Goal: Information Seeking & Learning: Learn about a topic

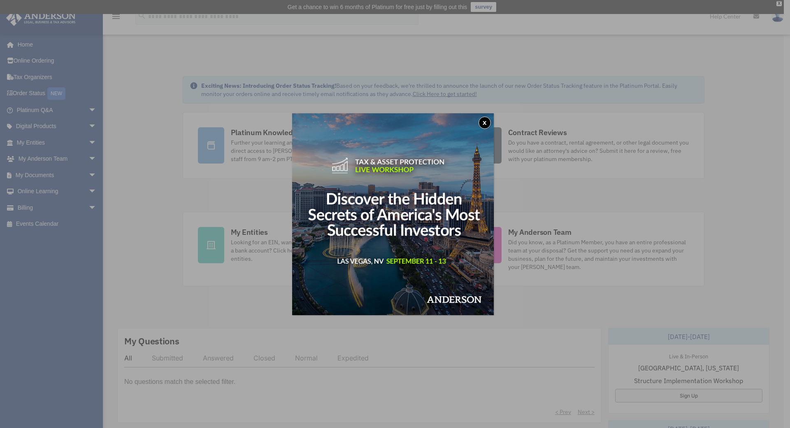
click at [488, 120] on button "x" at bounding box center [485, 122] width 12 height 12
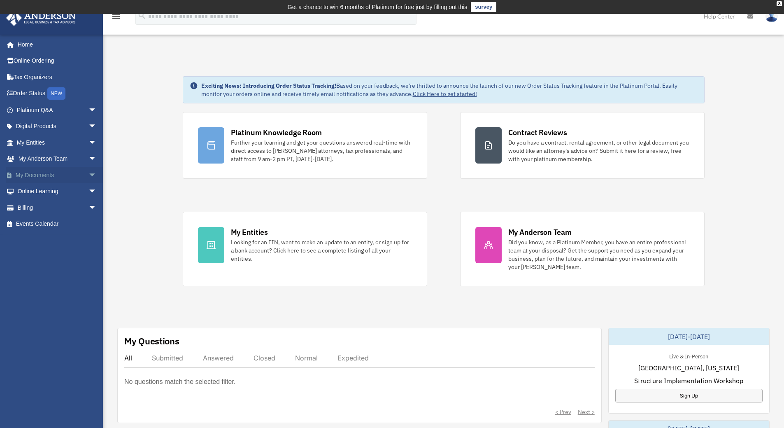
click at [89, 175] on span "arrow_drop_down" at bounding box center [96, 175] width 16 height 17
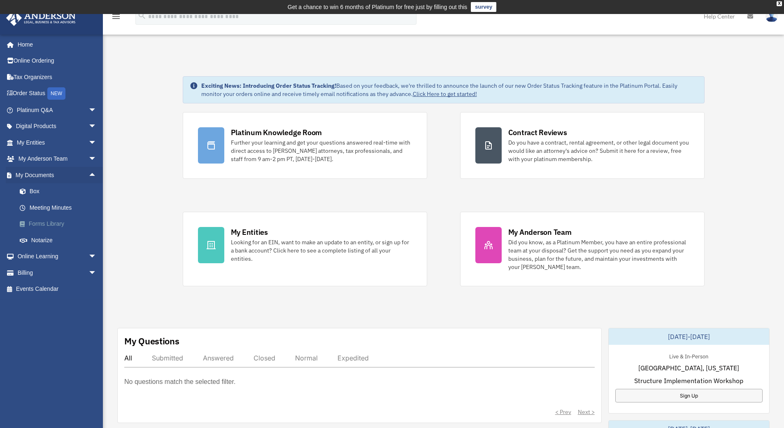
click at [62, 220] on link "Forms Library" at bounding box center [61, 224] width 98 height 16
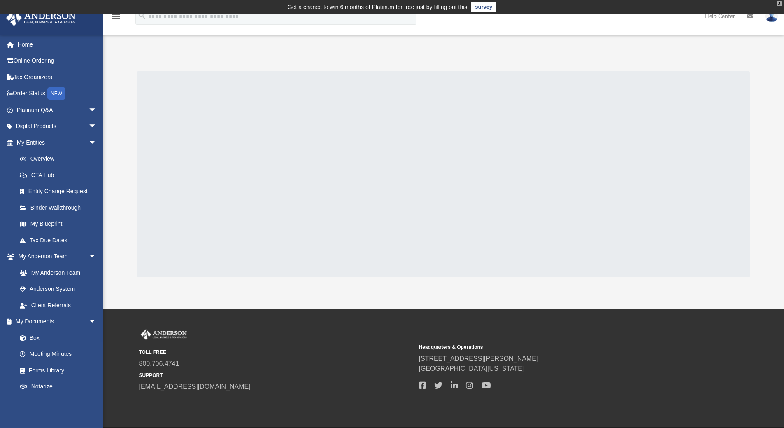
click at [780, 5] on div "X" at bounding box center [779, 3] width 5 height 5
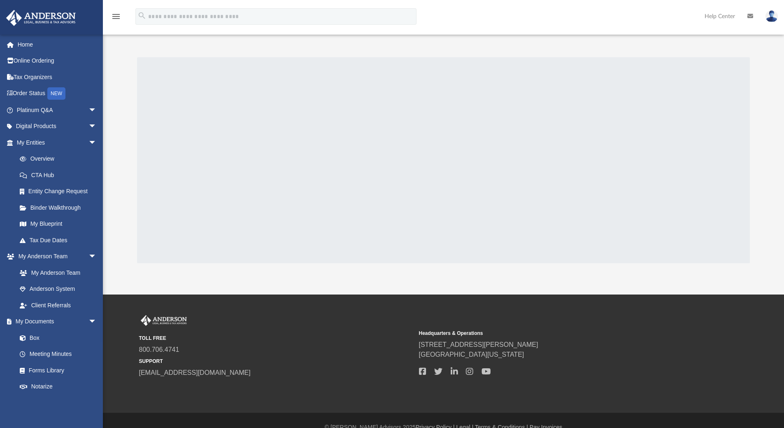
click at [475, 109] on div at bounding box center [443, 160] width 613 height 206
click at [462, 115] on div at bounding box center [443, 160] width 613 height 206
click at [425, 96] on div at bounding box center [443, 160] width 613 height 206
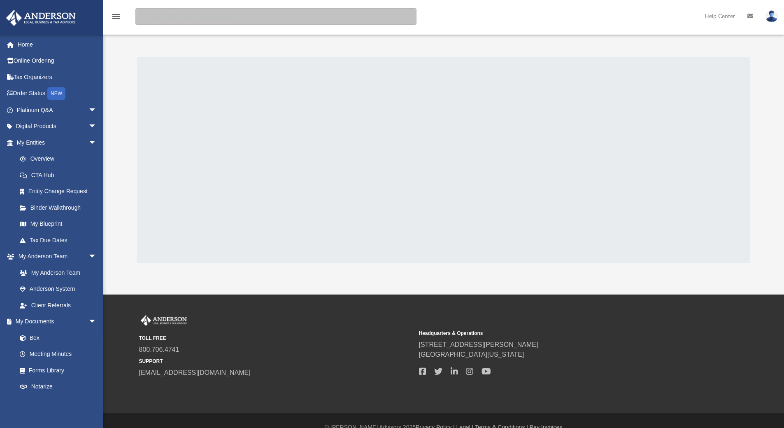
click at [319, 19] on input "search" at bounding box center [275, 16] width 281 height 16
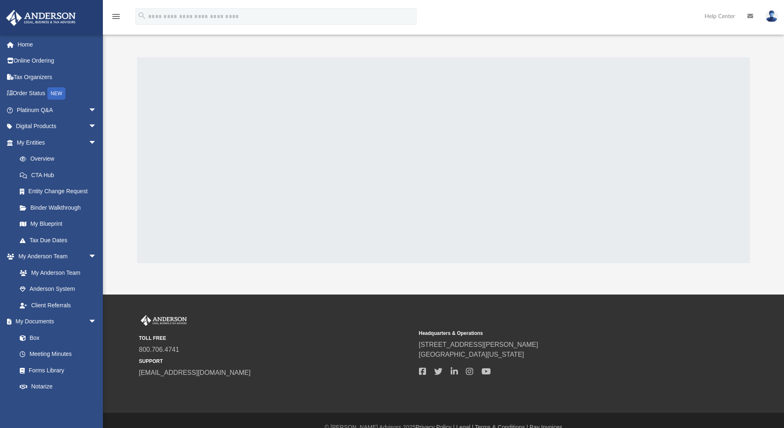
click at [119, 16] on icon "menu" at bounding box center [116, 17] width 10 height 10
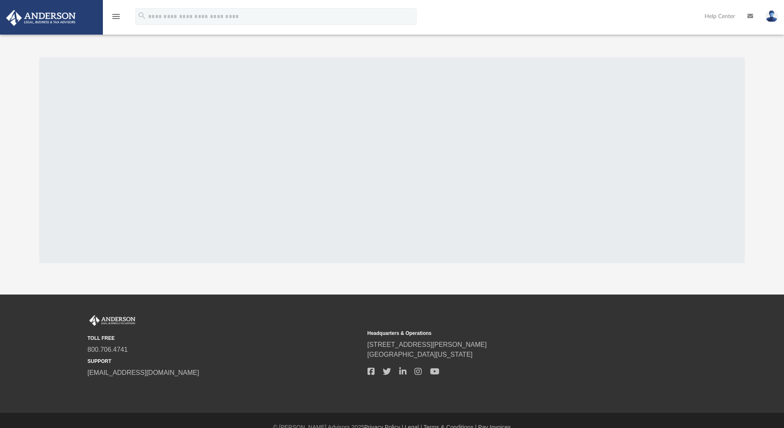
click at [116, 15] on icon "menu" at bounding box center [116, 17] width 10 height 10
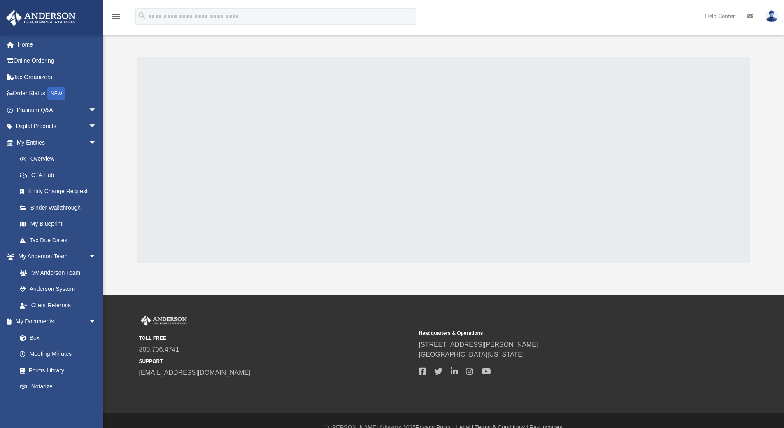
click at [233, 164] on div at bounding box center [443, 160] width 613 height 206
click at [50, 107] on link "Platinum Q&A arrow_drop_down" at bounding box center [57, 110] width 103 height 16
click at [88, 107] on span "arrow_drop_down" at bounding box center [96, 110] width 16 height 17
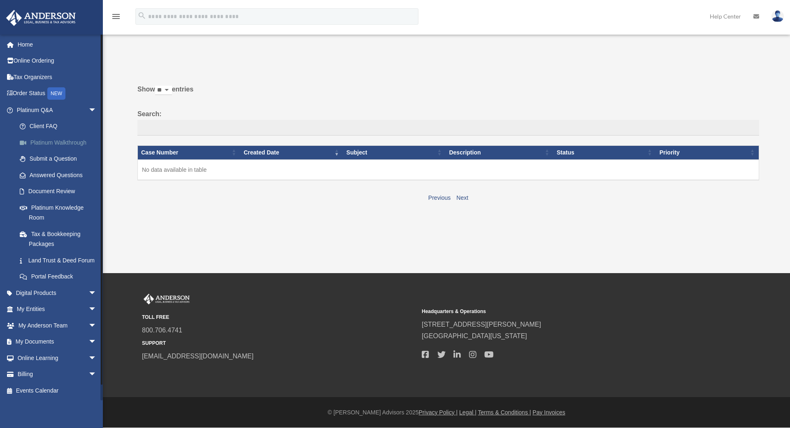
click at [60, 140] on link "Platinum Walkthrough" at bounding box center [61, 142] width 98 height 16
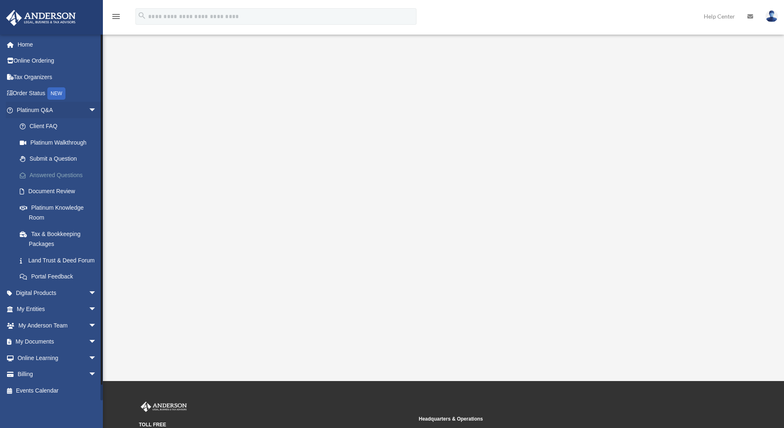
click at [65, 174] on link "Answered Questions" at bounding box center [61, 175] width 98 height 16
click at [67, 143] on link "Platinum Walkthrough" at bounding box center [61, 142] width 98 height 16
click at [190, 207] on div "<span data-mce-type="bookmark" style="display: inline-block; width: 0px; overfl…" at bounding box center [442, 198] width 615 height 284
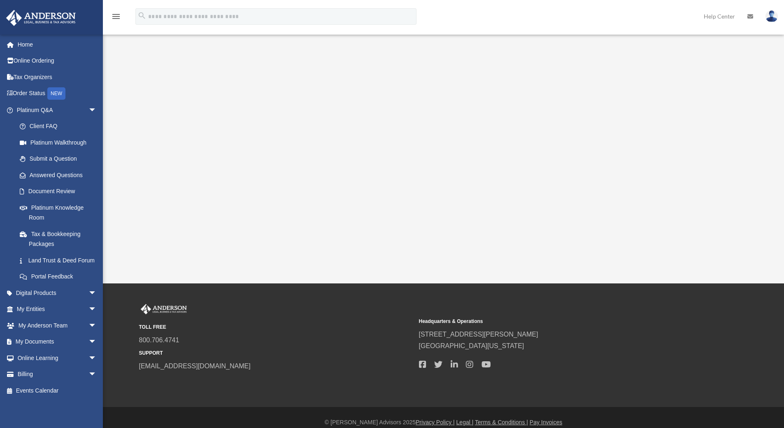
scroll to position [107, 0]
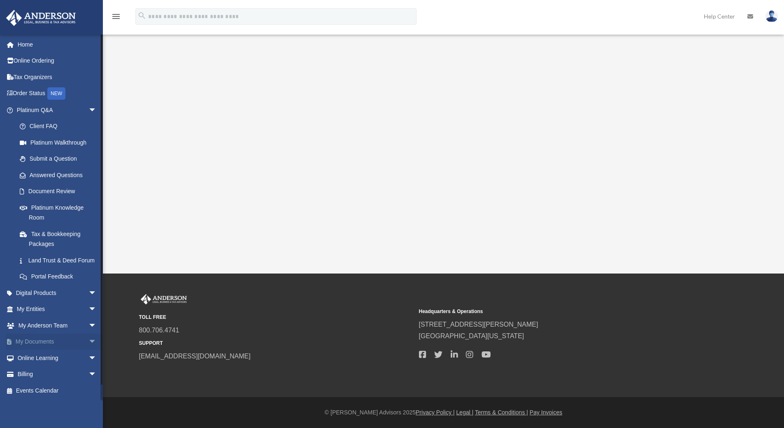
click at [36, 348] on link "My Documents arrow_drop_down" at bounding box center [57, 341] width 103 height 16
click at [88, 341] on span "arrow_drop_down" at bounding box center [96, 341] width 16 height 17
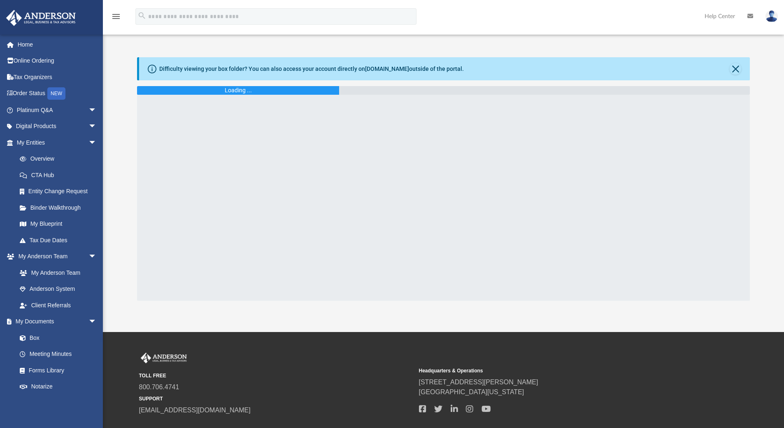
click at [222, 69] on div "Difficulty viewing your box folder? You can also access your account directly o…" at bounding box center [311, 69] width 305 height 9
click at [221, 88] on div "Loading ..." at bounding box center [238, 90] width 202 height 9
click at [249, 88] on div "Loading ..." at bounding box center [238, 90] width 27 height 9
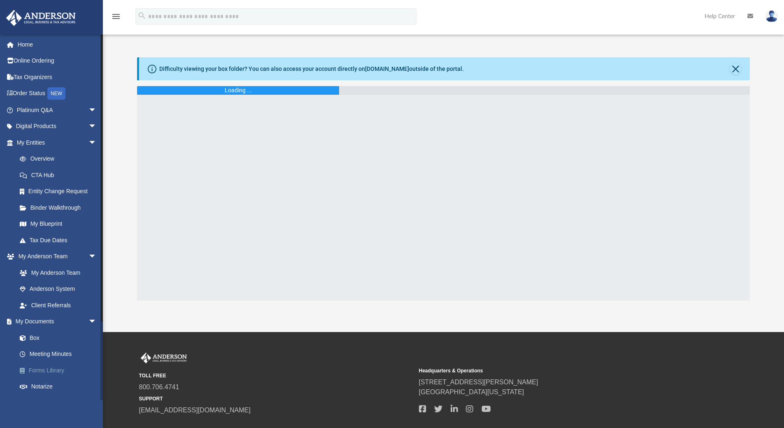
click at [58, 368] on link "Forms Library" at bounding box center [61, 370] width 98 height 16
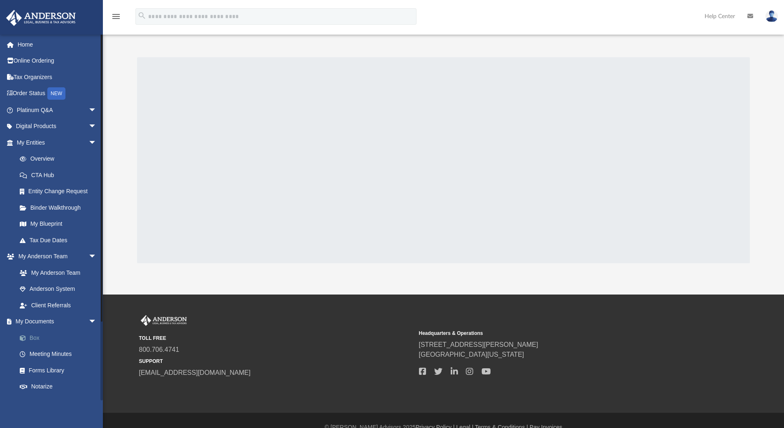
click at [37, 337] on link "Box" at bounding box center [61, 337] width 98 height 16
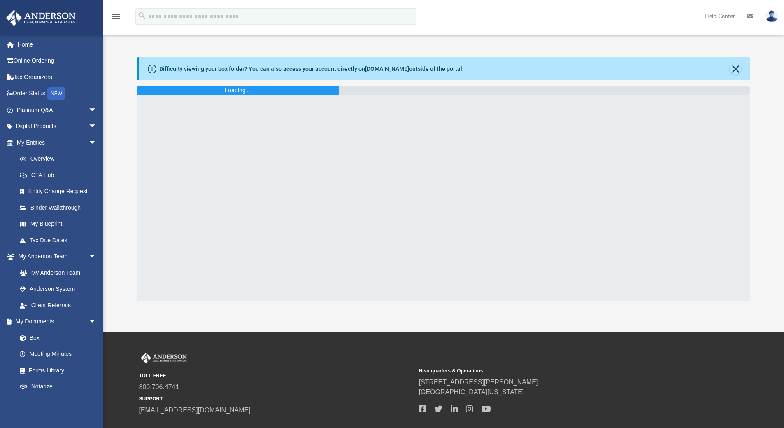
click at [355, 90] on div "Loading ..." at bounding box center [443, 90] width 613 height 9
drag, startPoint x: 355, startPoint y: 90, endPoint x: 346, endPoint y: 90, distance: 9.1
click at [354, 91] on div "Loading ..." at bounding box center [443, 90] width 613 height 9
drag, startPoint x: 274, startPoint y: 92, endPoint x: 258, endPoint y: 94, distance: 17.1
click at [270, 93] on div "Loading ..." at bounding box center [238, 90] width 202 height 9
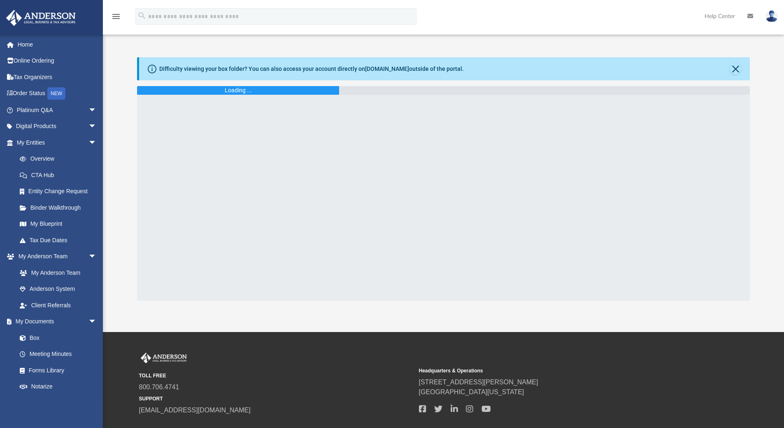
click at [236, 90] on div "Loading ..." at bounding box center [238, 90] width 27 height 9
click at [39, 354] on link "Meeting Minutes" at bounding box center [61, 354] width 98 height 16
click at [49, 370] on link "Forms Library" at bounding box center [61, 370] width 98 height 16
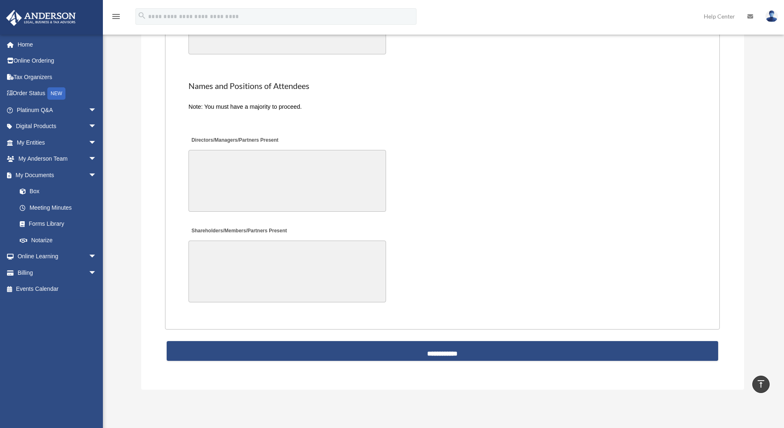
scroll to position [1646, 0]
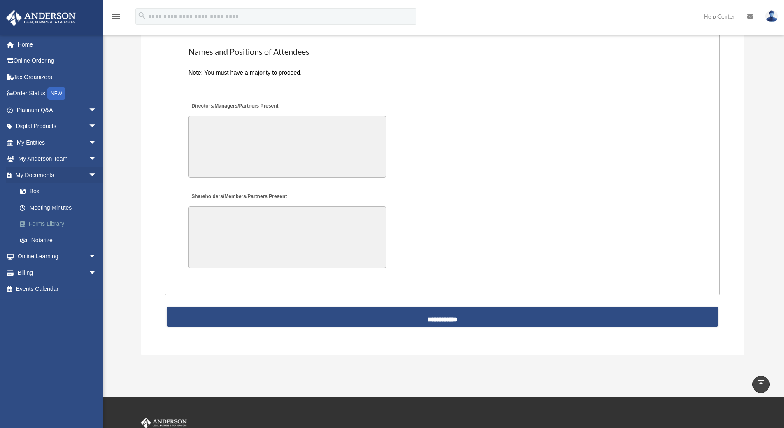
click at [38, 224] on link "Forms Library" at bounding box center [61, 224] width 98 height 16
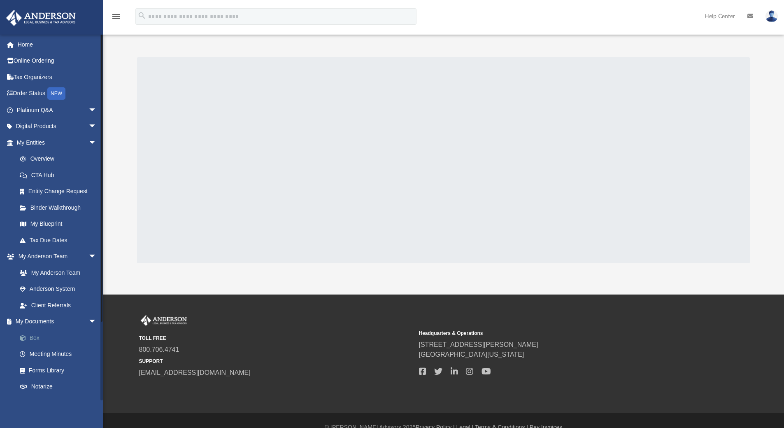
click at [30, 337] on link "Box" at bounding box center [61, 337] width 98 height 16
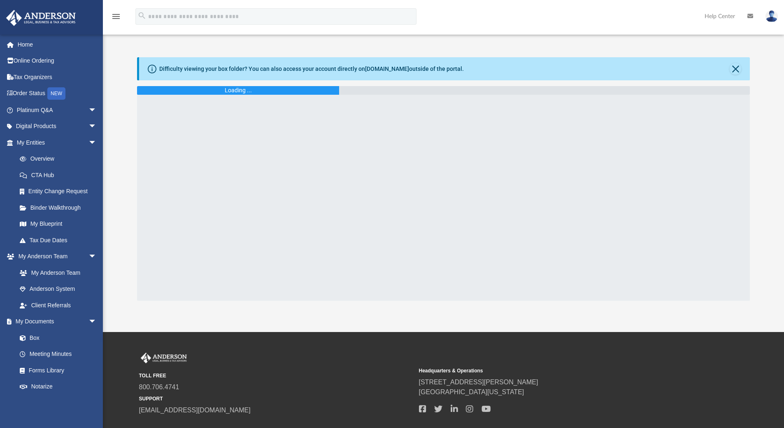
click at [299, 65] on div "Difficulty viewing your box folder? You can also access your account directly o…" at bounding box center [311, 69] width 305 height 9
click at [151, 67] on icon at bounding box center [152, 69] width 9 height 9
click at [200, 90] on div "Loading ..." at bounding box center [238, 90] width 202 height 9
click at [437, 71] on div "Difficulty viewing your box folder? You can also access your account directly o…" at bounding box center [311, 69] width 305 height 9
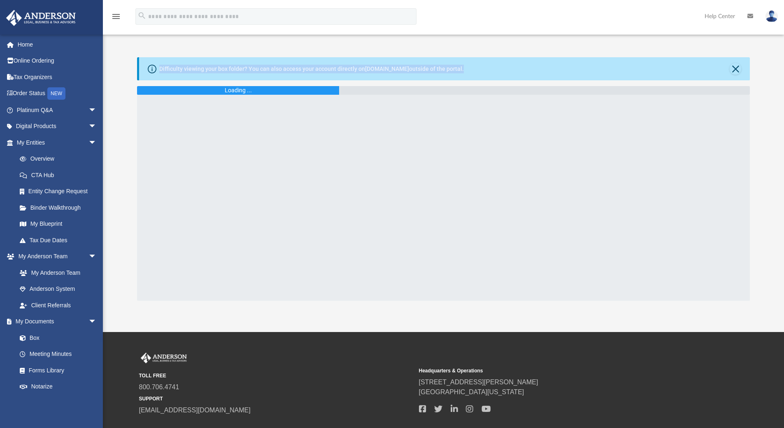
click at [437, 71] on div "Difficulty viewing your box folder? You can also access your account directly o…" at bounding box center [311, 69] width 305 height 9
click at [26, 338] on span at bounding box center [26, 338] width 5 height 6
click at [49, 354] on link "Meeting Minutes" at bounding box center [61, 354] width 98 height 16
click at [47, 368] on link "Forms Library" at bounding box center [61, 370] width 98 height 16
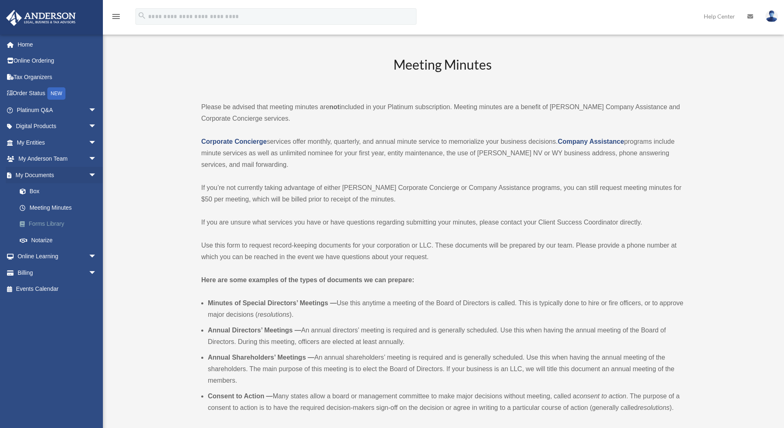
click at [53, 221] on link "Forms Library" at bounding box center [61, 224] width 98 height 16
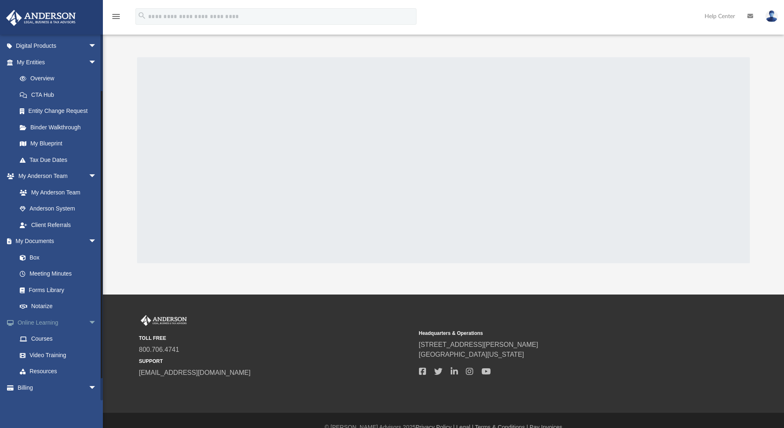
scroll to position [94, 0]
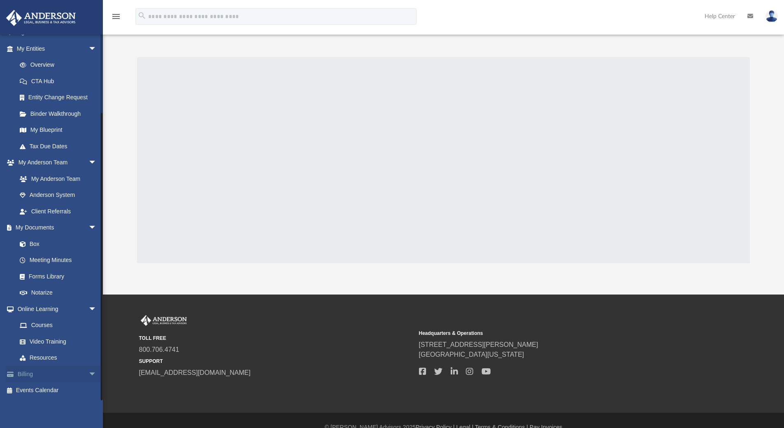
click at [52, 373] on link "Billing arrow_drop_down" at bounding box center [57, 373] width 103 height 16
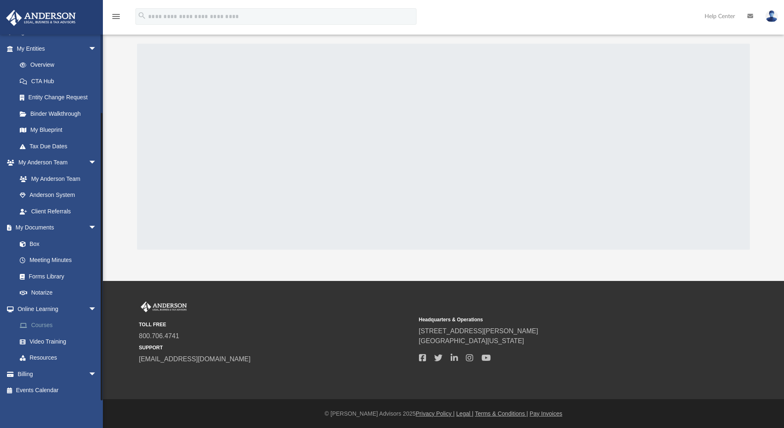
scroll to position [14, 0]
click at [88, 373] on span "arrow_drop_down" at bounding box center [96, 373] width 16 height 17
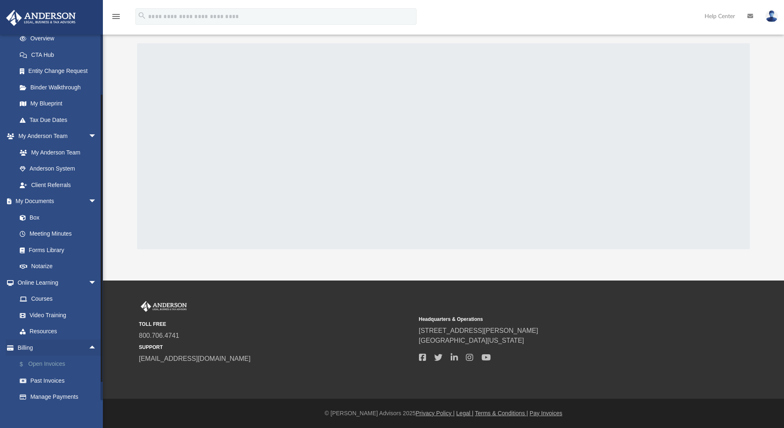
scroll to position [143, 0]
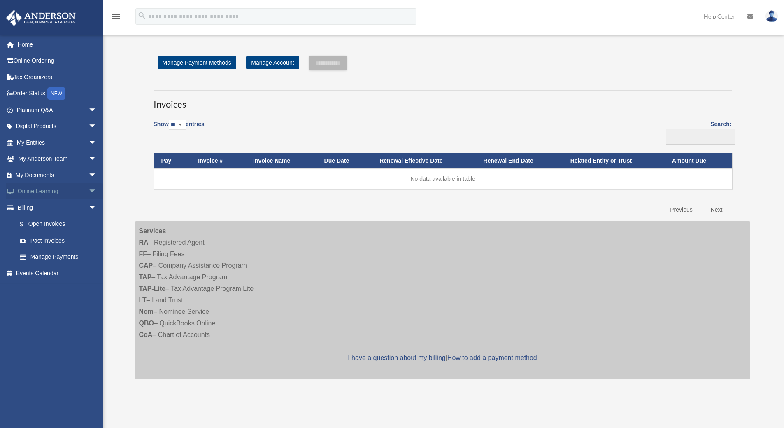
click at [59, 188] on link "Online Learning arrow_drop_down" at bounding box center [57, 191] width 103 height 16
click at [89, 190] on span "arrow_drop_down" at bounding box center [96, 191] width 16 height 17
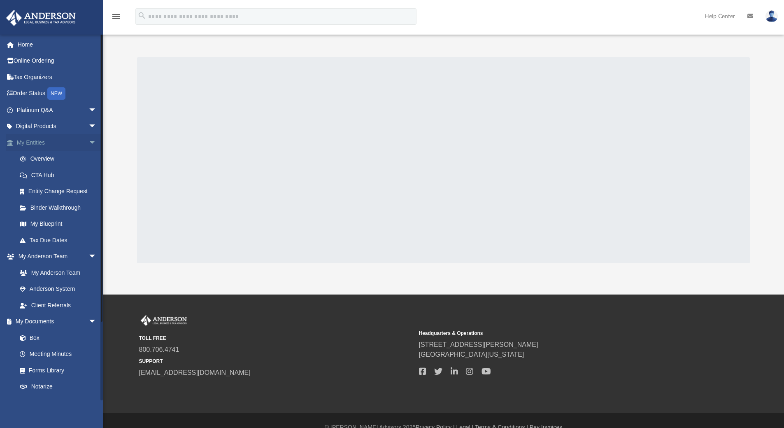
click at [88, 141] on span "arrow_drop_down" at bounding box center [96, 142] width 16 height 17
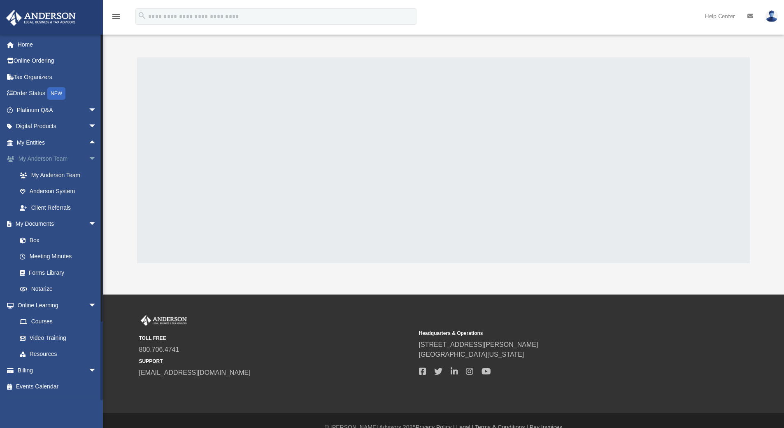
click at [88, 158] on span "arrow_drop_down" at bounding box center [96, 159] width 16 height 17
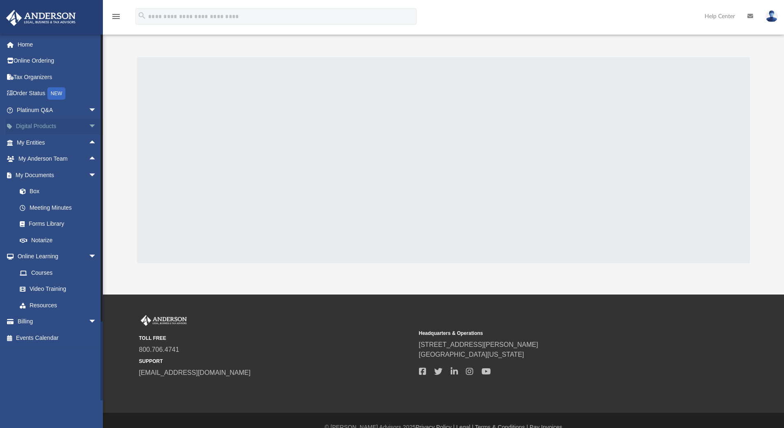
click at [88, 126] on span "arrow_drop_down" at bounding box center [96, 126] width 16 height 17
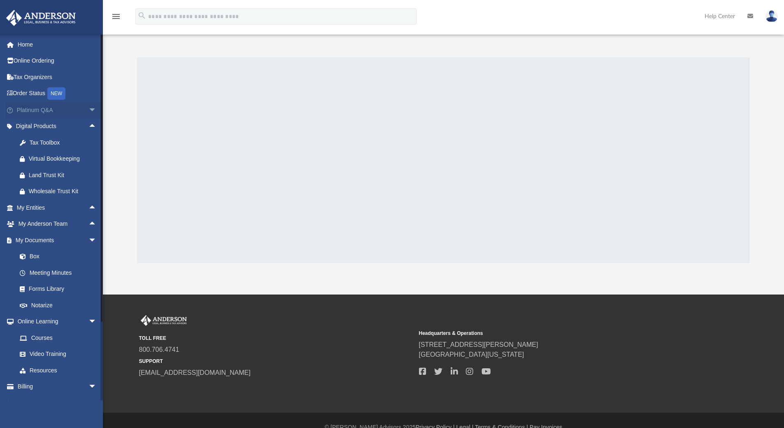
click at [88, 107] on span "arrow_drop_down" at bounding box center [96, 110] width 16 height 17
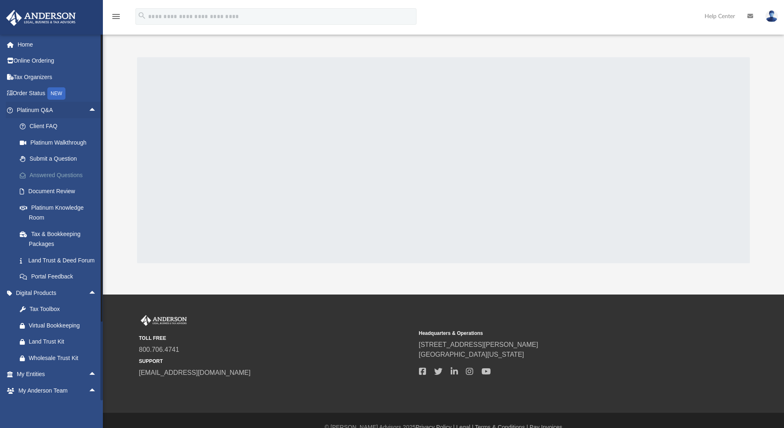
click at [61, 172] on link "Answered Questions" at bounding box center [61, 175] width 98 height 16
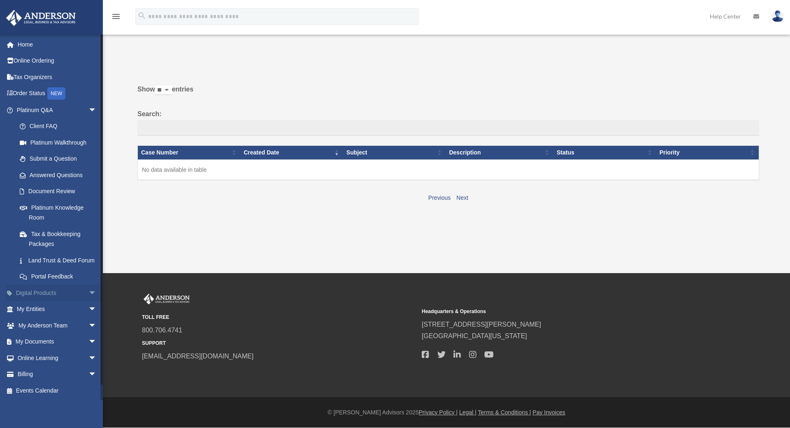
click at [35, 301] on link "Digital Products arrow_drop_down" at bounding box center [57, 292] width 103 height 16
click at [88, 301] on span "arrow_drop_down" at bounding box center [96, 292] width 16 height 17
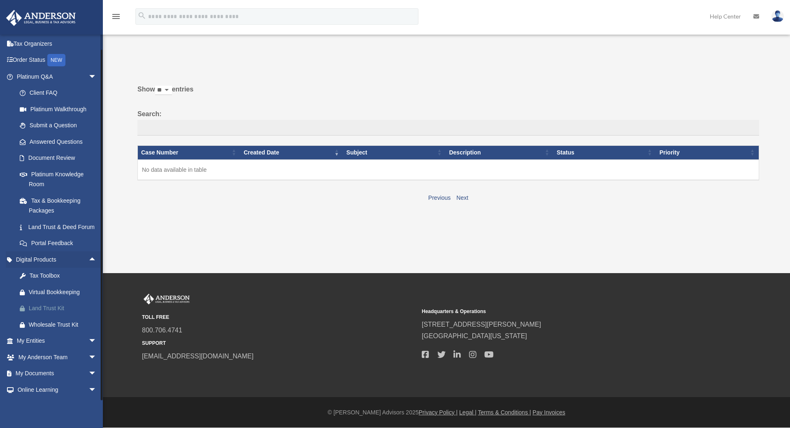
scroll to position [75, 0]
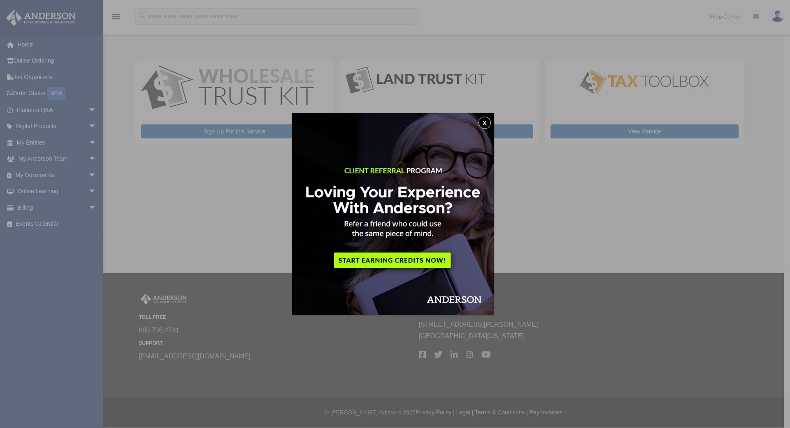
click at [488, 120] on button "x" at bounding box center [485, 122] width 12 height 12
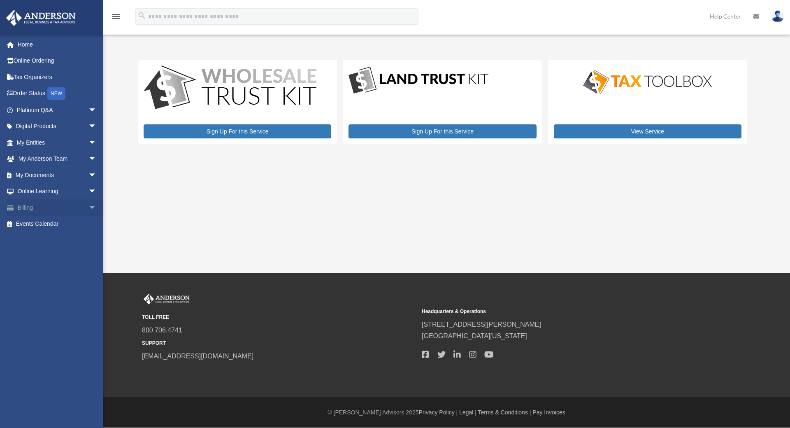
click at [71, 207] on link "Billing arrow_drop_down" at bounding box center [57, 207] width 103 height 16
click at [88, 206] on span "arrow_drop_down" at bounding box center [96, 207] width 16 height 17
click at [88, 192] on span "arrow_drop_down" at bounding box center [96, 191] width 16 height 17
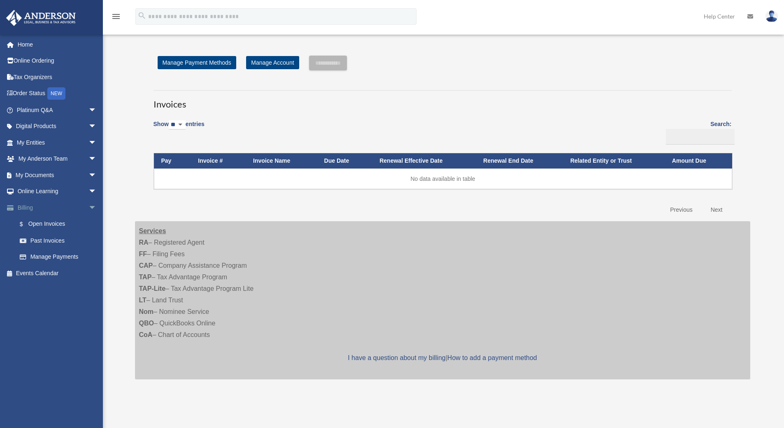
click at [88, 205] on span "arrow_drop_down" at bounding box center [96, 207] width 16 height 17
click at [88, 190] on span "arrow_drop_down" at bounding box center [96, 191] width 16 height 17
click at [52, 206] on link "Courses" at bounding box center [61, 207] width 98 height 16
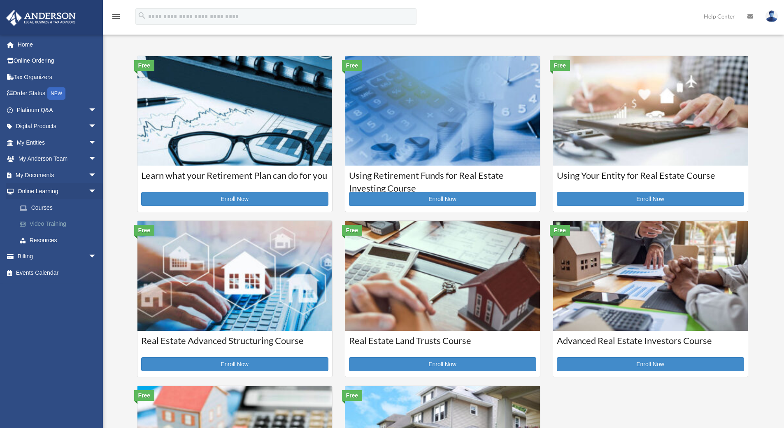
click at [52, 225] on link "Video Training" at bounding box center [61, 224] width 98 height 16
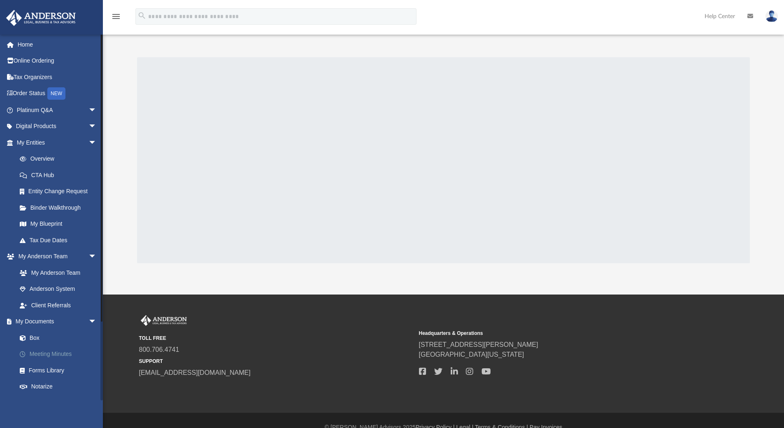
click at [47, 352] on link "Meeting Minutes" at bounding box center [61, 354] width 98 height 16
click at [54, 368] on link "Forms Library" at bounding box center [61, 370] width 98 height 16
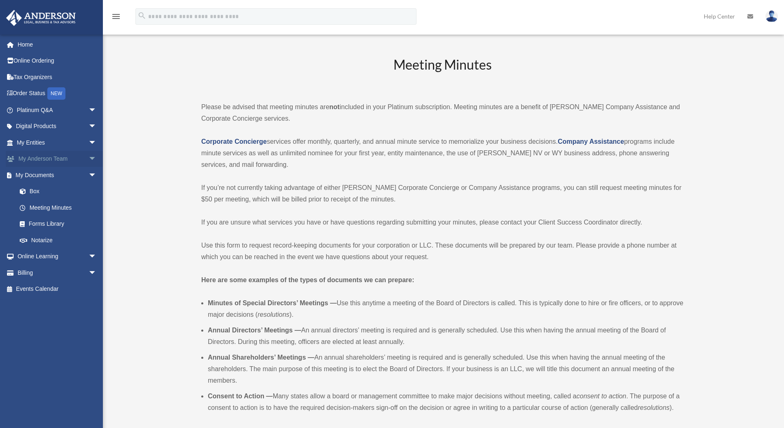
click at [88, 160] on span "arrow_drop_down" at bounding box center [96, 159] width 16 height 17
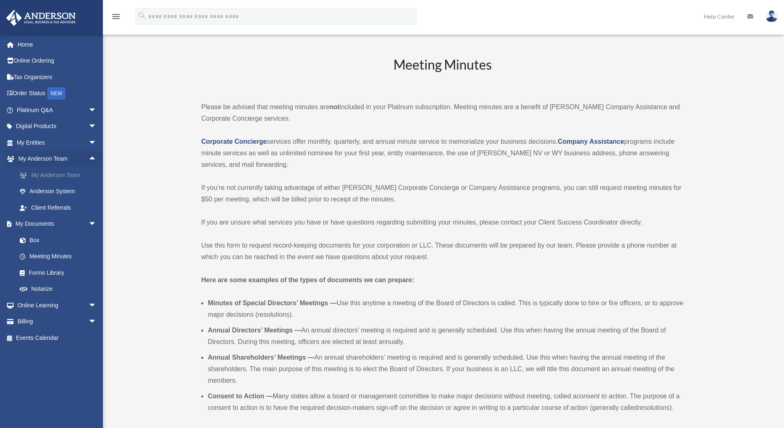
click at [75, 178] on link "My Anderson Team" at bounding box center [61, 175] width 98 height 16
click at [88, 144] on span "arrow_drop_down" at bounding box center [96, 142] width 16 height 17
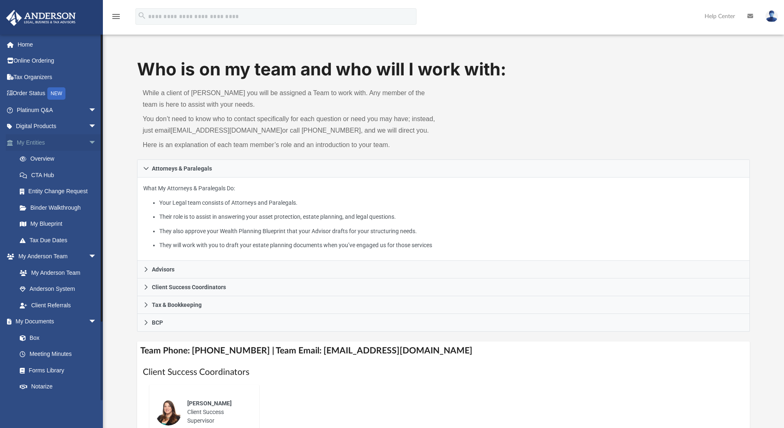
click at [88, 143] on span "arrow_drop_down" at bounding box center [96, 142] width 16 height 17
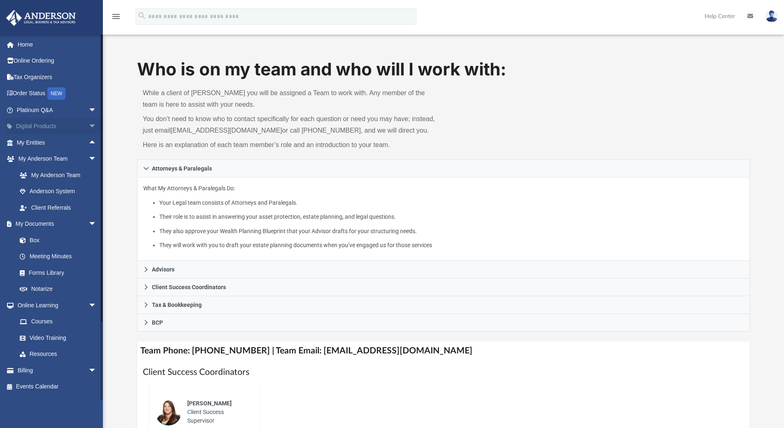
click at [88, 126] on span "arrow_drop_down" at bounding box center [96, 126] width 16 height 17
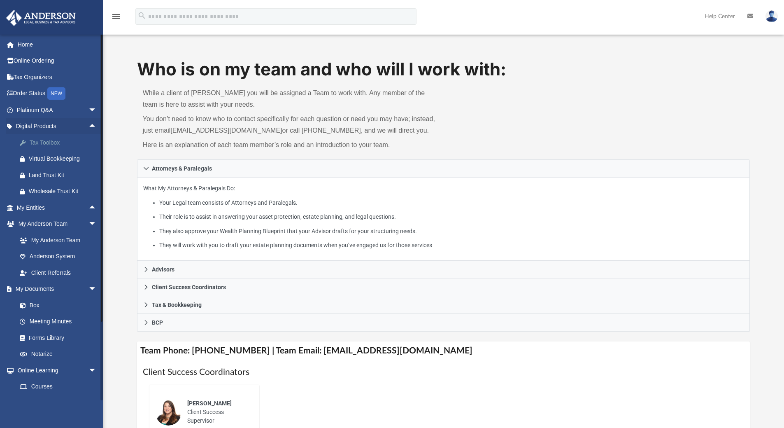
click at [66, 144] on div "Tax Toolbox" at bounding box center [64, 142] width 70 height 10
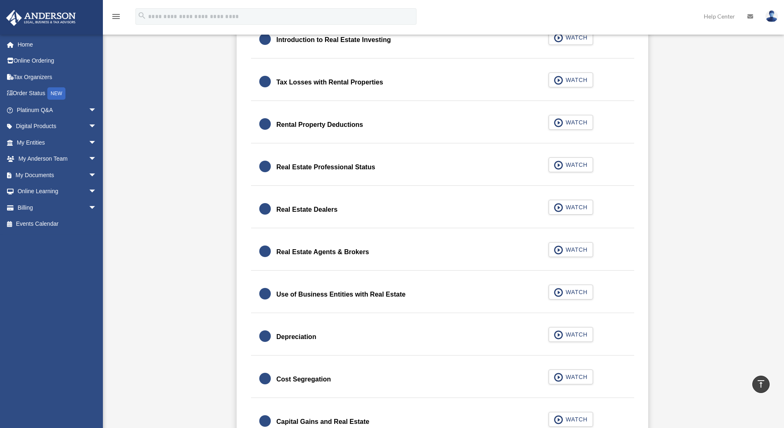
scroll to position [617, 0]
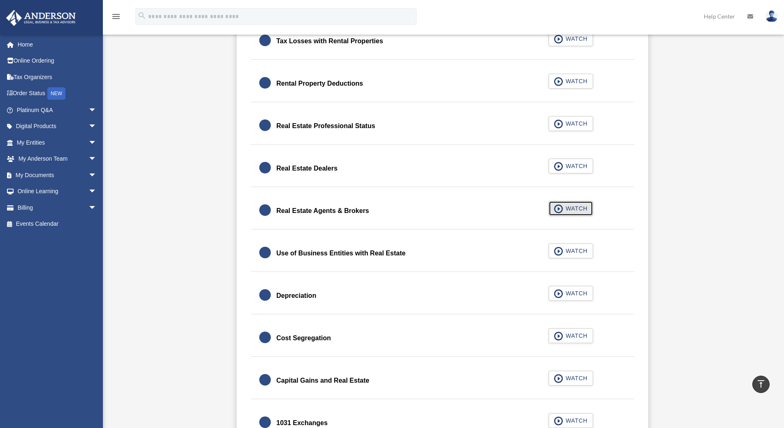
click at [585, 210] on span "WATCH" at bounding box center [575, 208] width 24 height 8
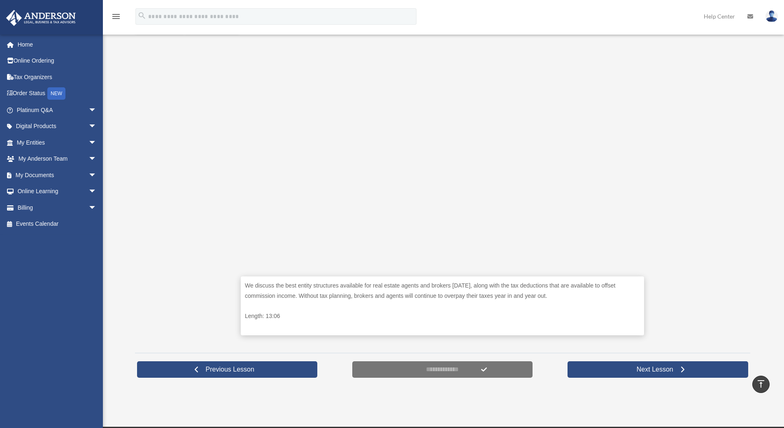
scroll to position [165, 0]
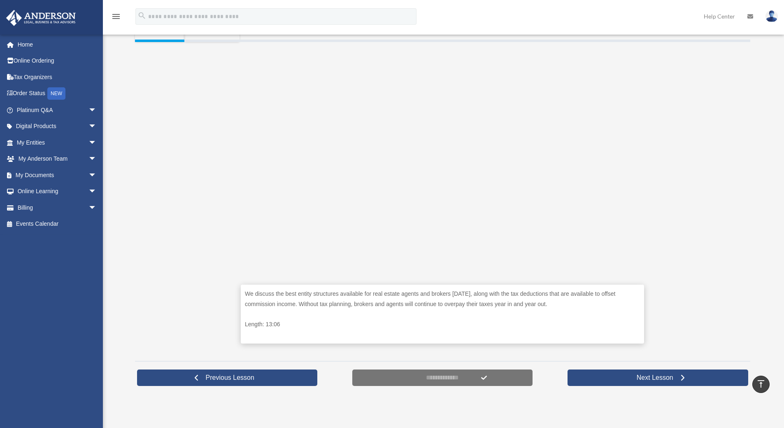
click at [213, 140] on div "We discuss the best entity structures available for real estate agents and brok…" at bounding box center [442, 198] width 615 height 313
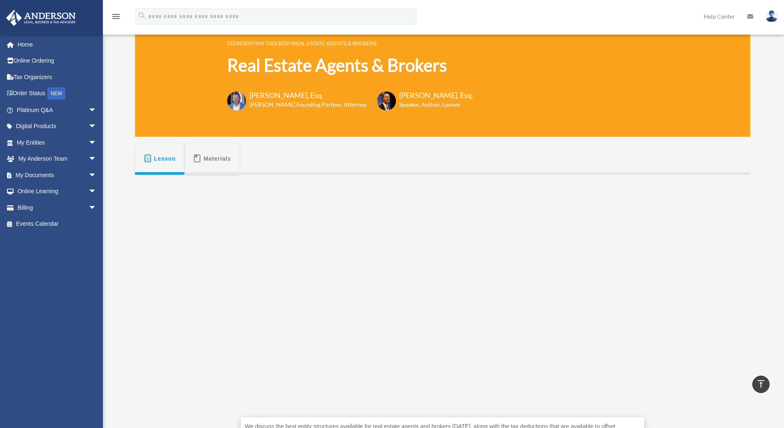
scroll to position [0, 0]
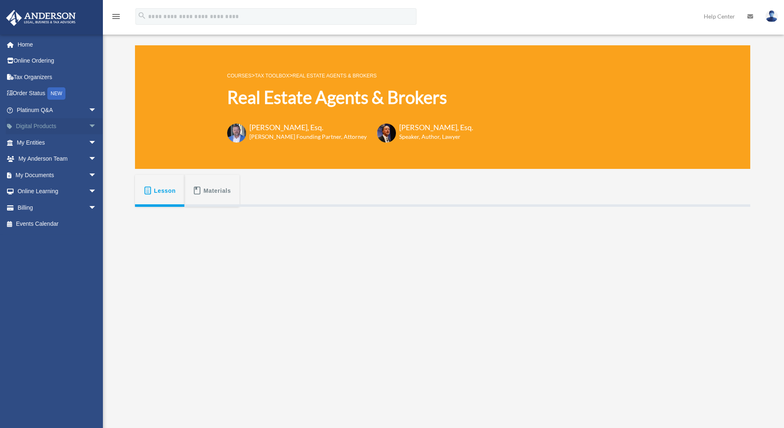
click at [35, 125] on link "Digital Products arrow_drop_down" at bounding box center [57, 126] width 103 height 16
click at [88, 128] on span "arrow_drop_down" at bounding box center [96, 126] width 16 height 17
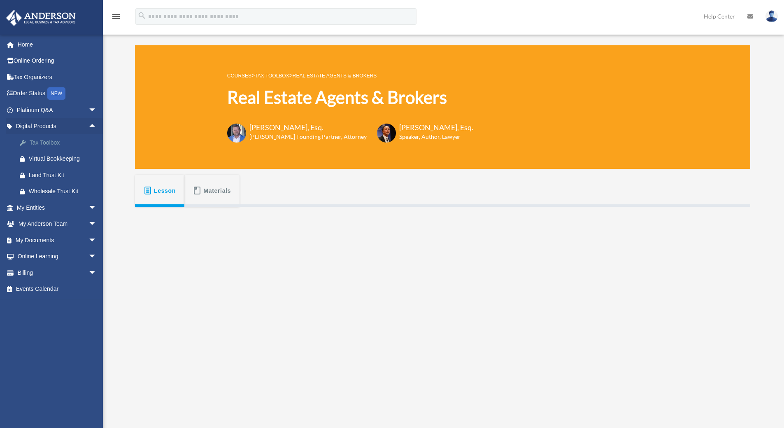
click at [56, 142] on div "Tax Toolbox" at bounding box center [64, 142] width 70 height 10
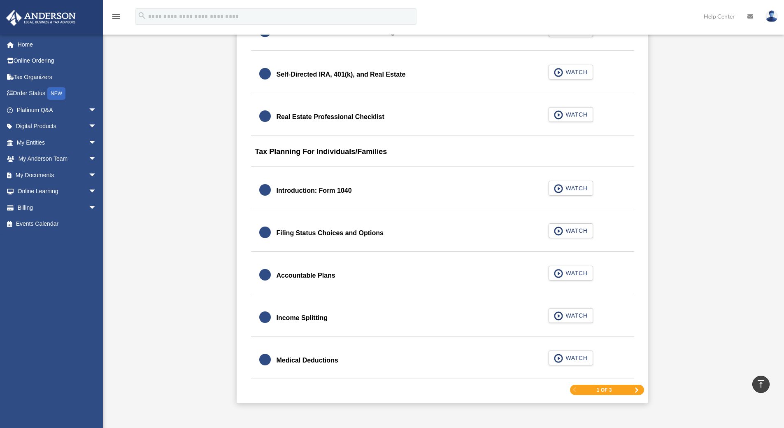
scroll to position [1111, 0]
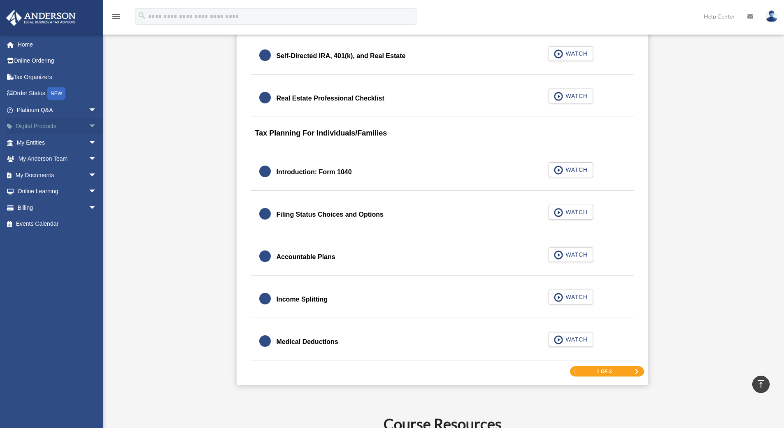
click at [88, 124] on span "arrow_drop_down" at bounding box center [96, 126] width 16 height 17
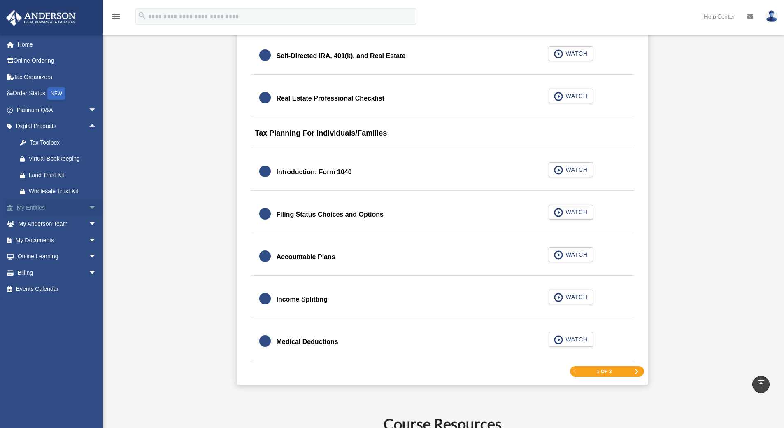
click at [65, 208] on link "My Entities arrow_drop_down" at bounding box center [57, 207] width 103 height 16
click at [88, 209] on span "arrow_drop_down" at bounding box center [96, 207] width 16 height 17
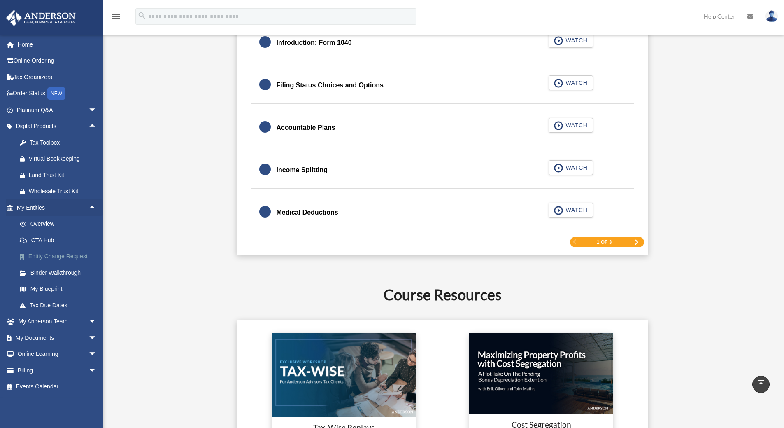
scroll to position [1276, 0]
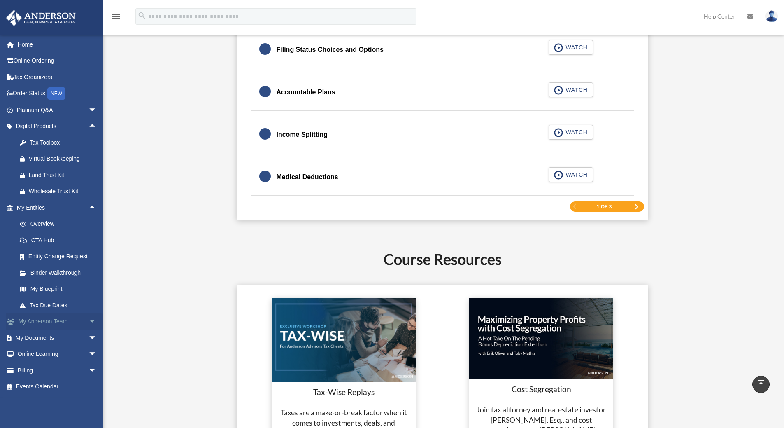
click at [88, 320] on span "arrow_drop_down" at bounding box center [96, 321] width 16 height 17
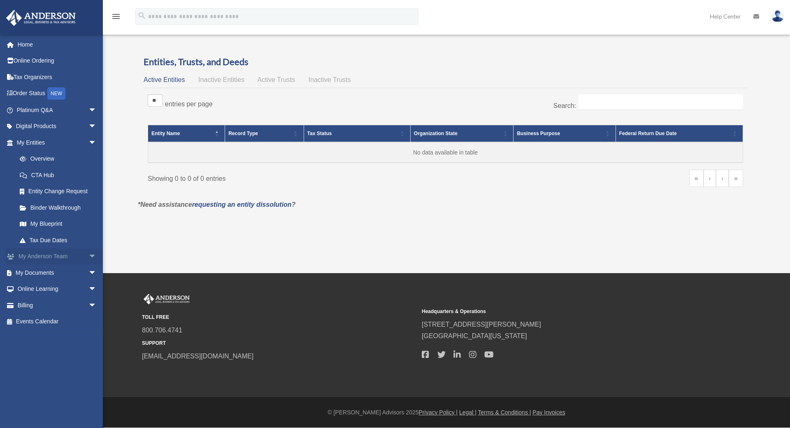
click at [88, 258] on span "arrow_drop_down" at bounding box center [96, 256] width 16 height 17
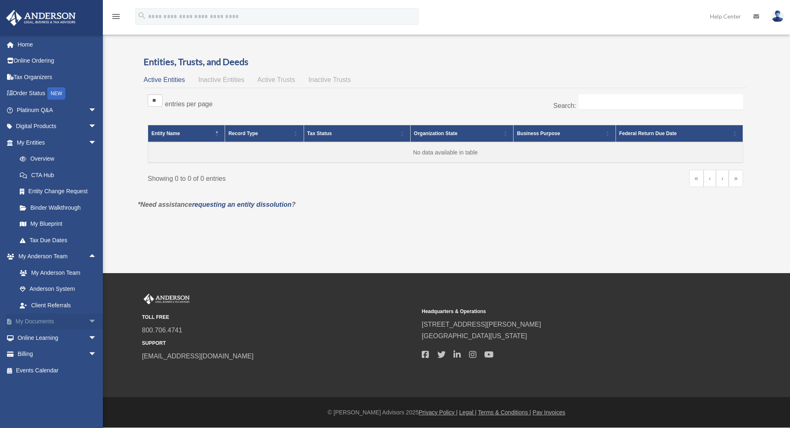
click at [88, 319] on span "arrow_drop_down" at bounding box center [96, 321] width 16 height 17
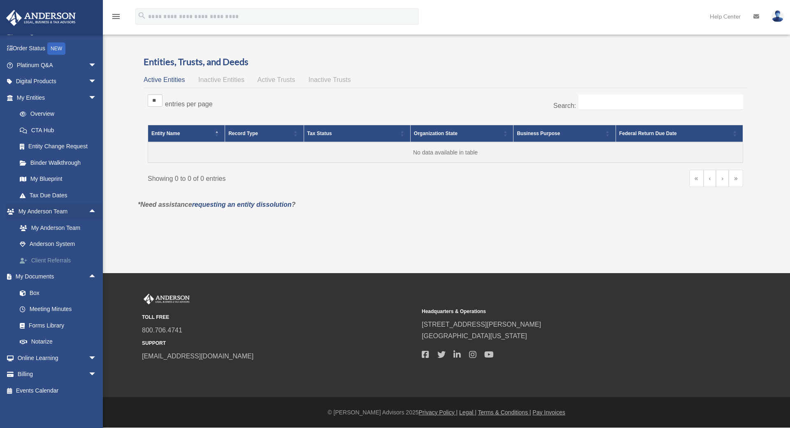
scroll to position [45, 0]
click at [30, 291] on link "Box" at bounding box center [61, 292] width 98 height 16
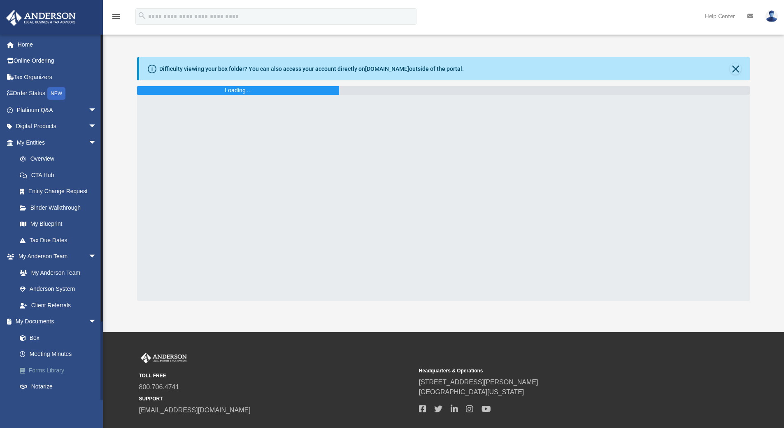
click at [48, 365] on link "Forms Library" at bounding box center [61, 370] width 98 height 16
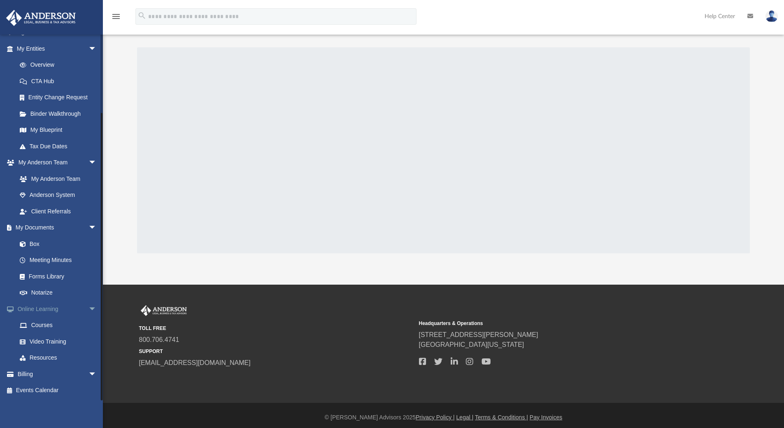
scroll to position [14, 0]
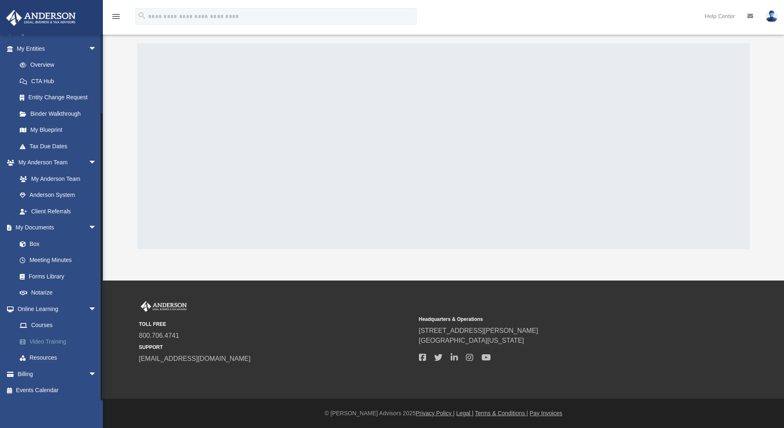
click at [45, 340] on link "Video Training" at bounding box center [61, 341] width 98 height 16
click at [42, 340] on link "Video Training" at bounding box center [61, 341] width 98 height 16
click at [40, 355] on link "Resources" at bounding box center [61, 357] width 98 height 16
click at [40, 372] on link "Billing arrow_drop_down" at bounding box center [57, 373] width 103 height 16
click at [88, 372] on span "arrow_drop_down" at bounding box center [96, 373] width 16 height 17
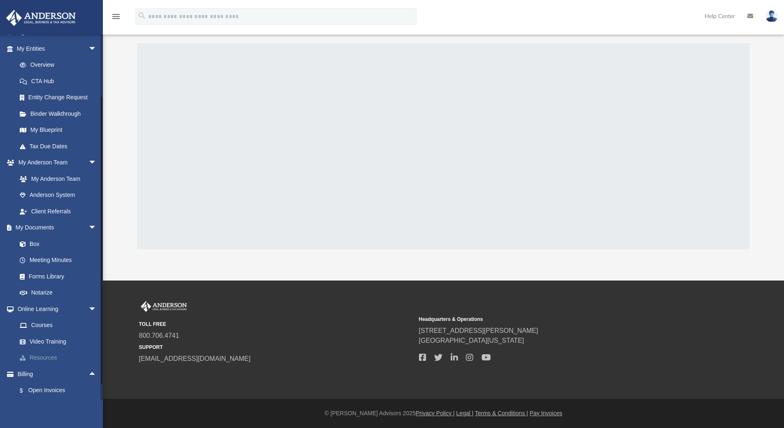
scroll to position [143, 0]
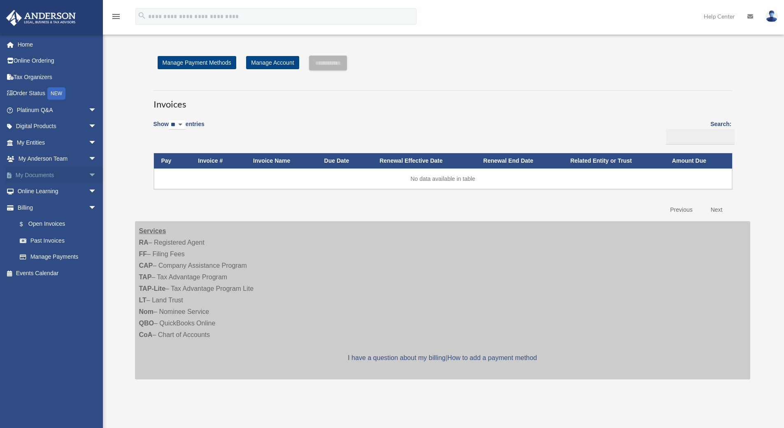
click at [88, 175] on span "arrow_drop_down" at bounding box center [96, 175] width 16 height 17
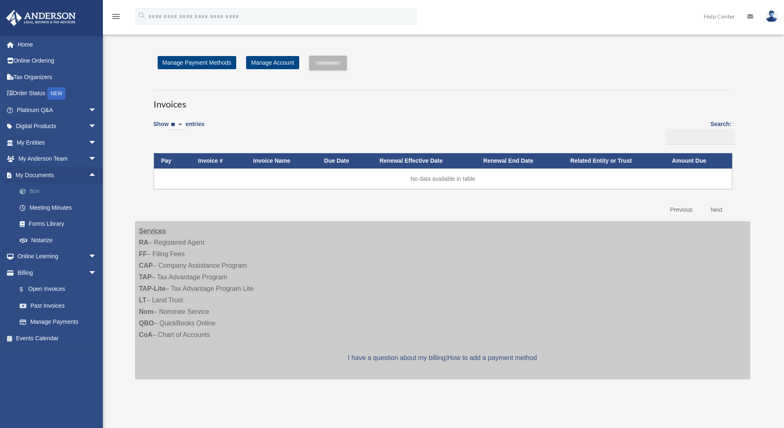
click at [37, 189] on link "Box" at bounding box center [61, 191] width 98 height 16
